Goal: Communication & Community: Participate in discussion

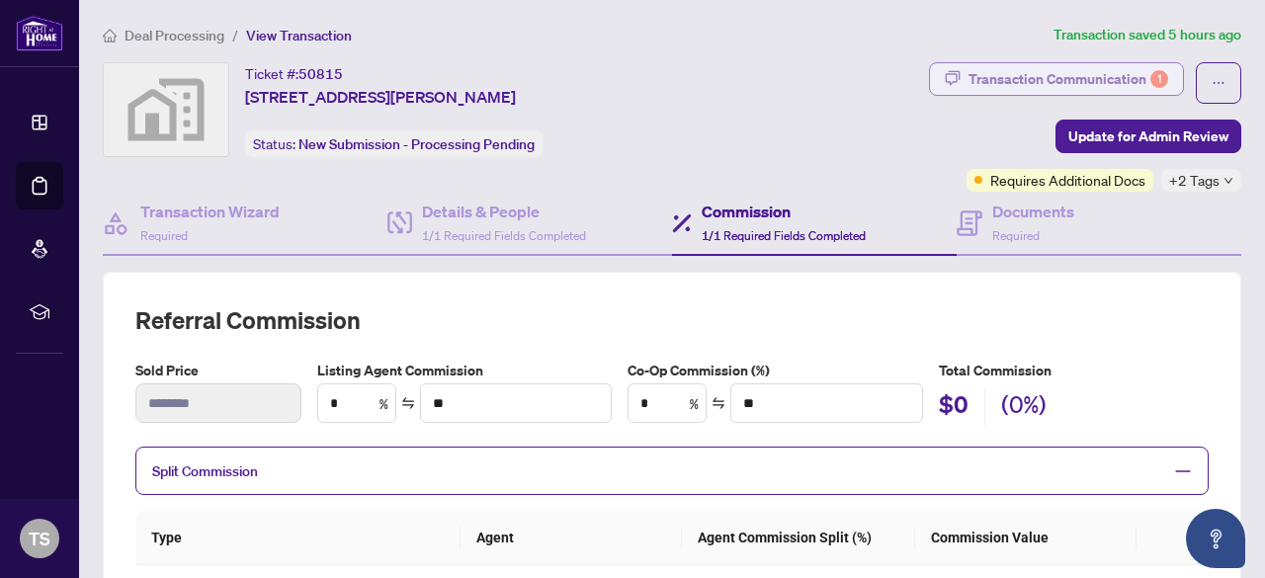
click at [1036, 81] on div "Transaction Communication 1" at bounding box center [1068, 79] width 200 height 32
type textarea "**********"
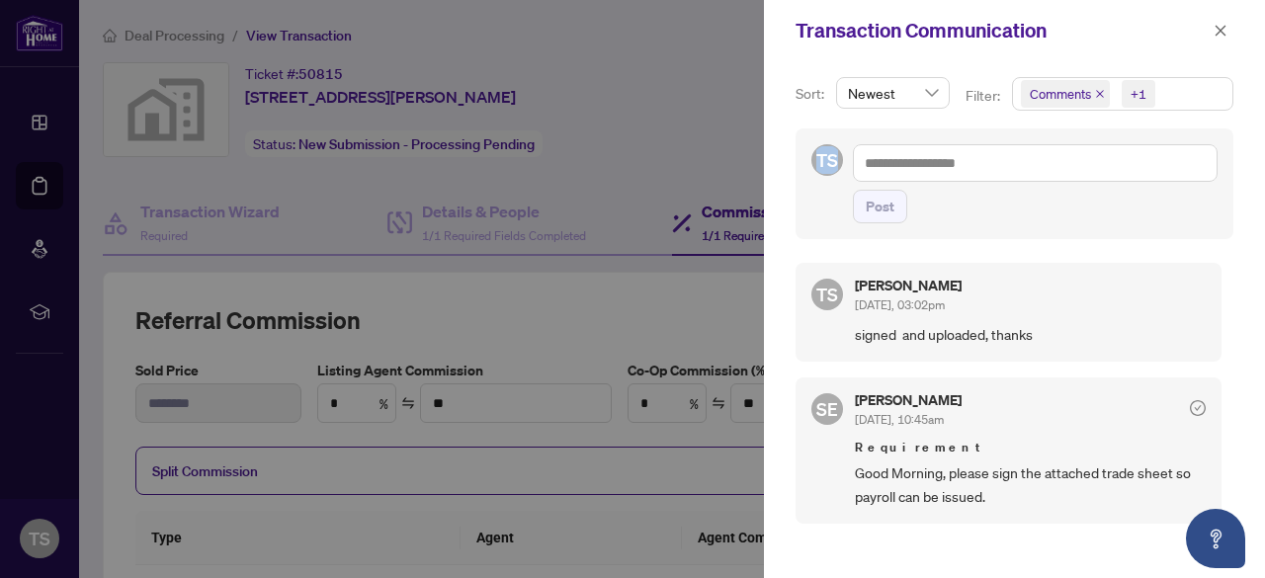
drag, startPoint x: 1264, startPoint y: 105, endPoint x: 1259, endPoint y: 176, distance: 71.3
click at [1259, 176] on div "Sort: Newest Filter: Comments +1 TS Post TS [PERSON_NAME] [DATE], 03:02pm signe…" at bounding box center [1014, 319] width 501 height 517
click at [617, 330] on div at bounding box center [632, 289] width 1265 height 578
click at [1211, 35] on button "button" at bounding box center [1220, 31] width 26 height 24
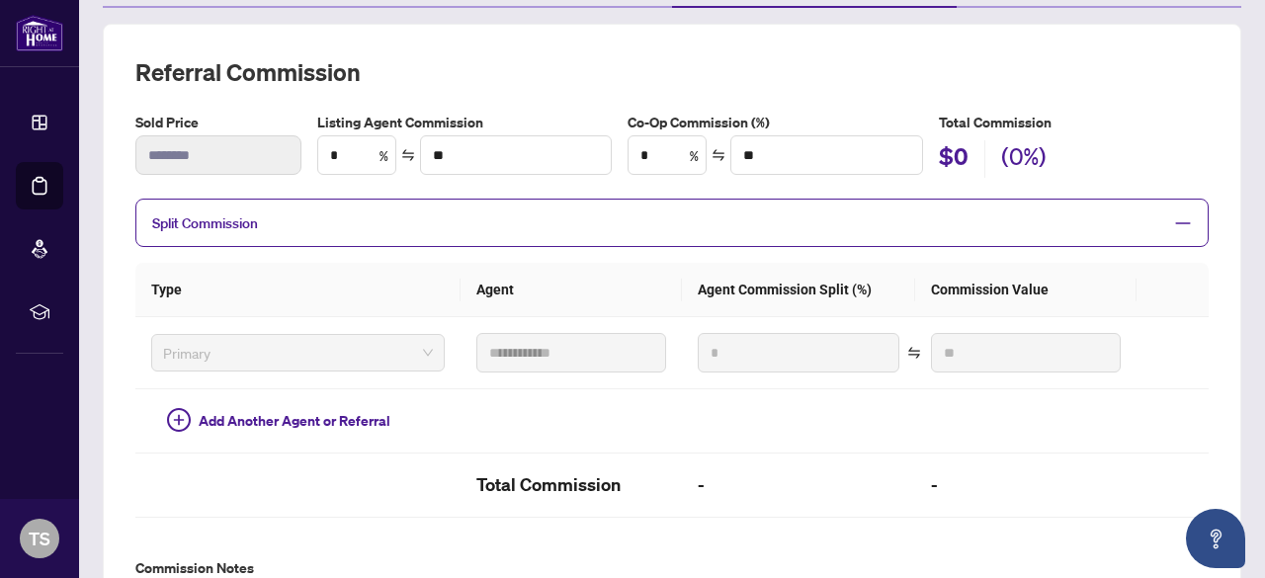
scroll to position [40, 0]
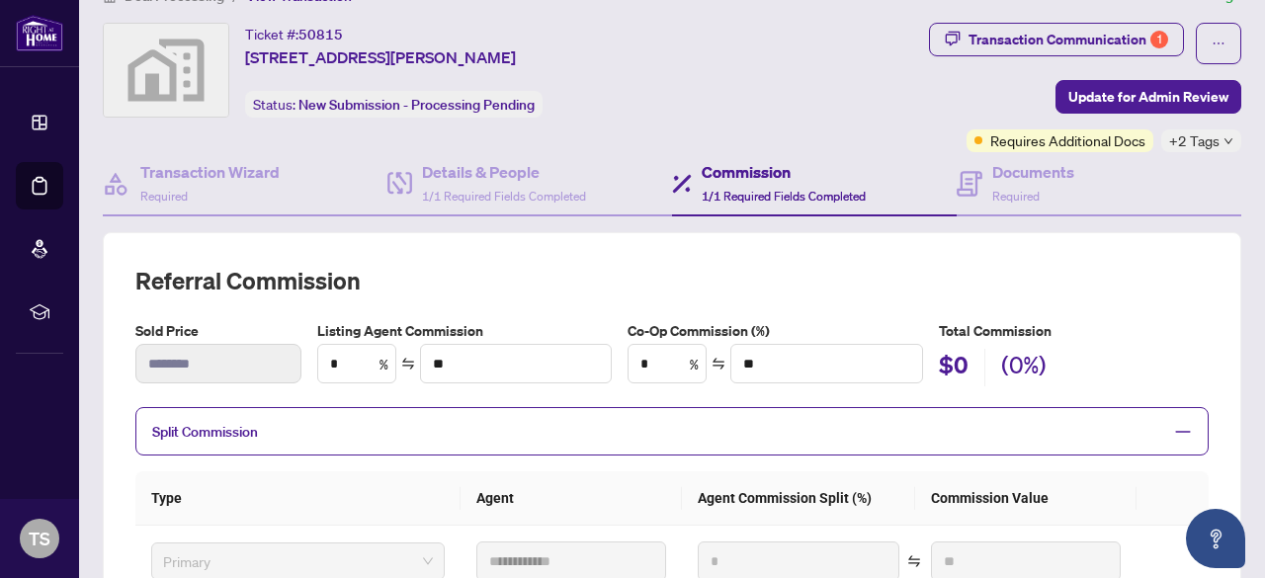
click at [1179, 137] on span "+2 Tags" at bounding box center [1194, 140] width 50 height 23
click at [992, 173] on h4 "Documents" at bounding box center [1033, 172] width 82 height 24
